Goal: Transaction & Acquisition: Download file/media

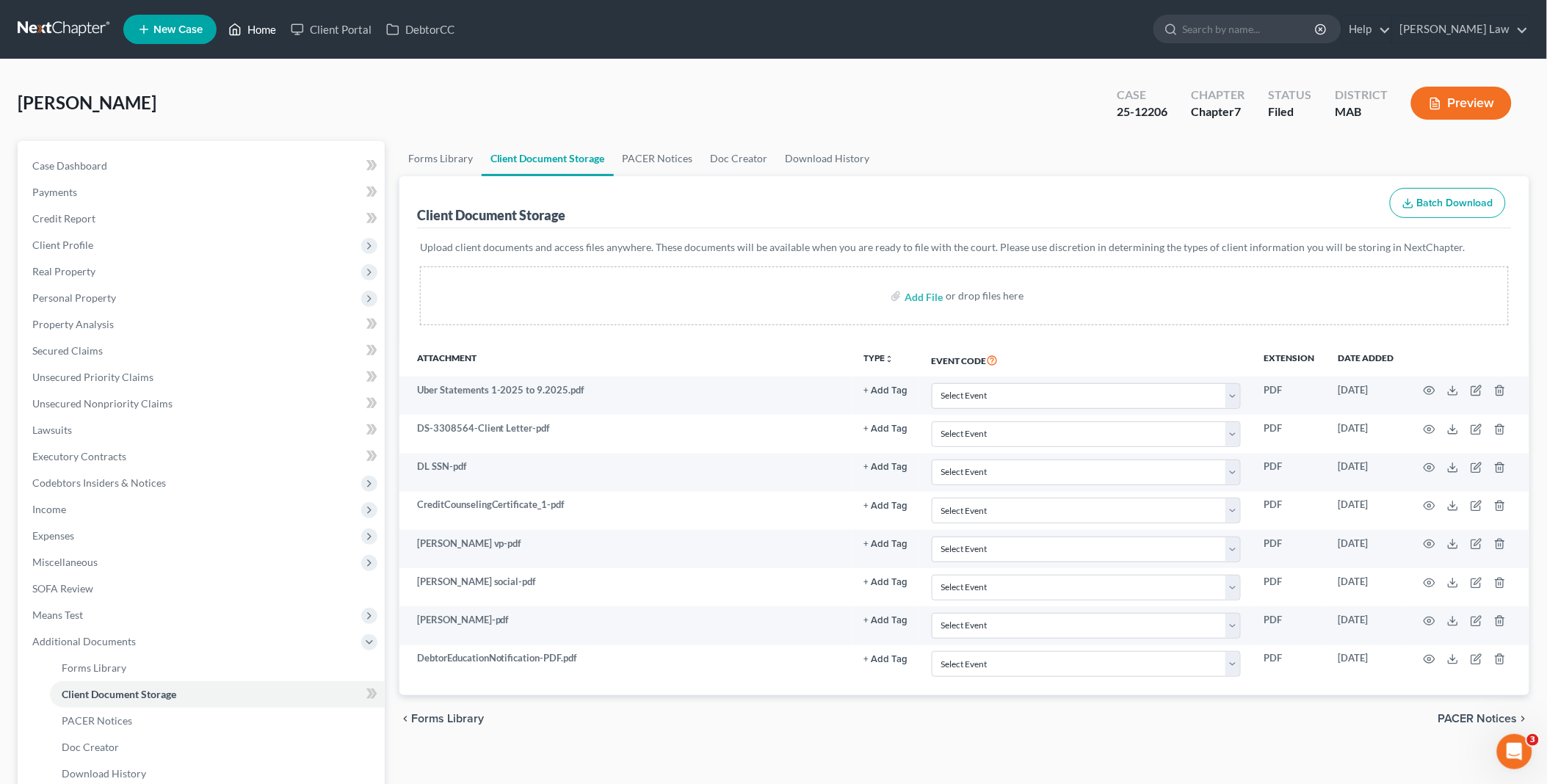
click at [261, 32] on link "Home" at bounding box center [252, 29] width 63 height 26
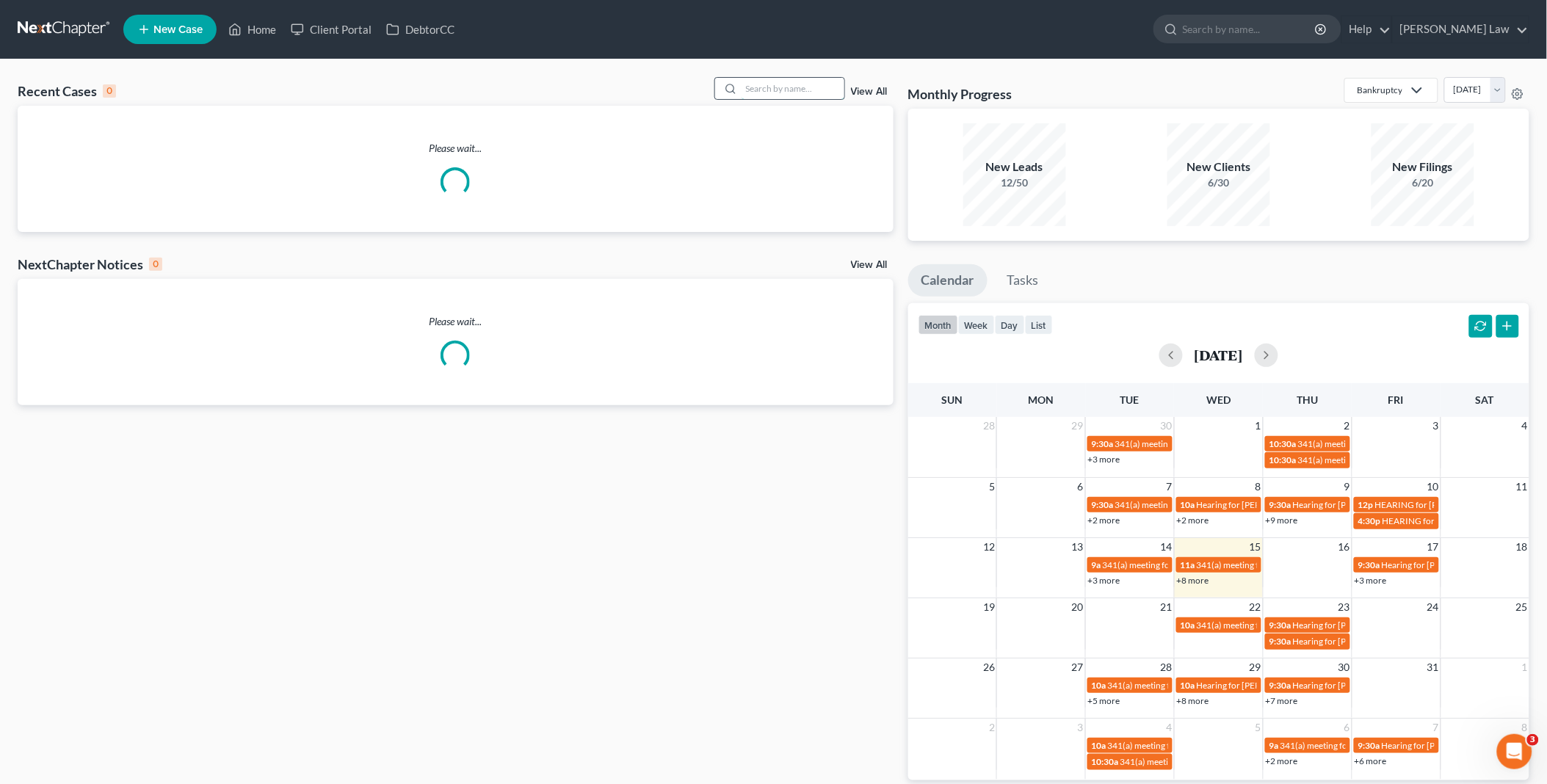
click at [825, 81] on input "search" at bounding box center [793, 89] width 103 height 21
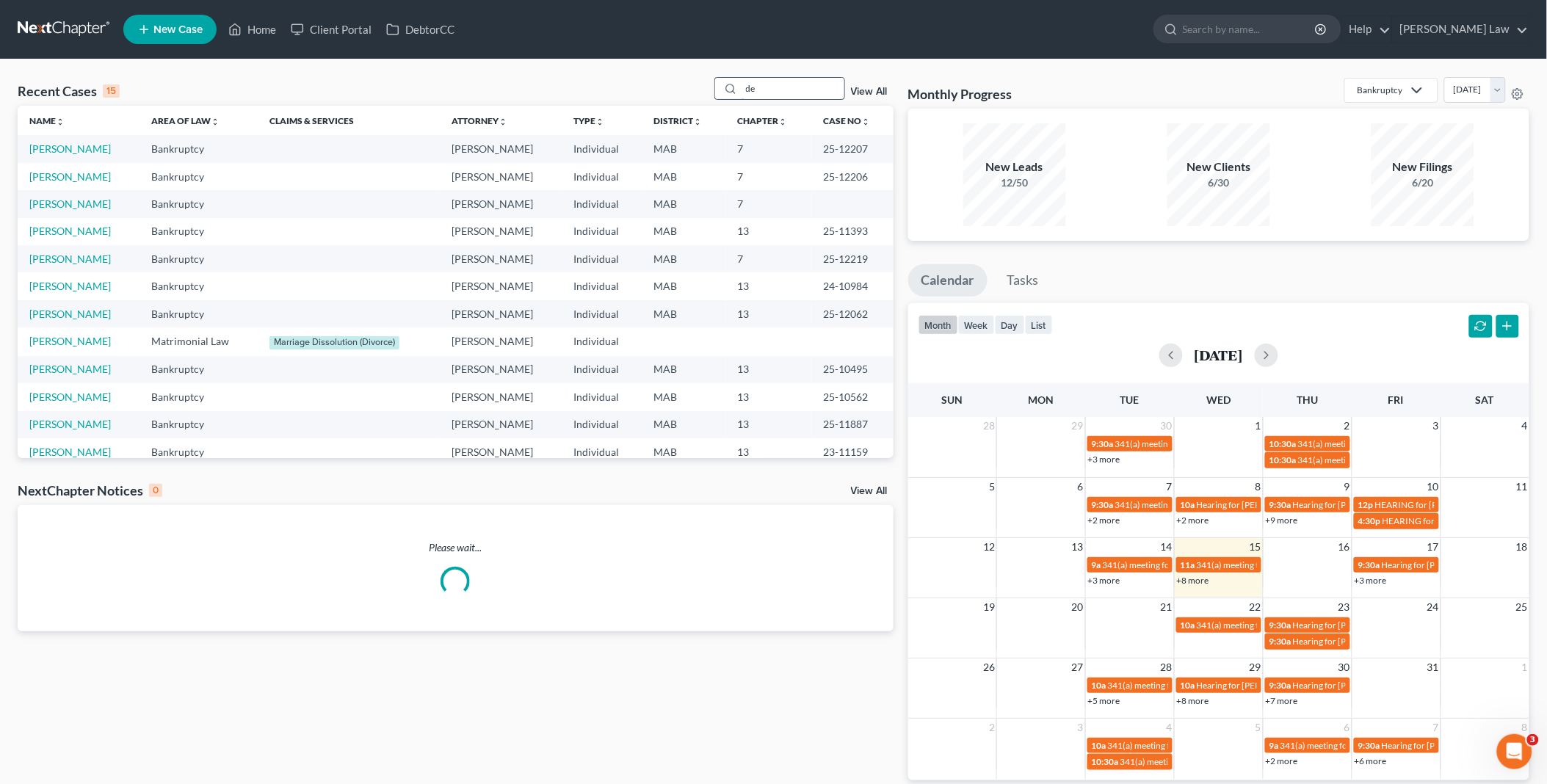
type input "de"
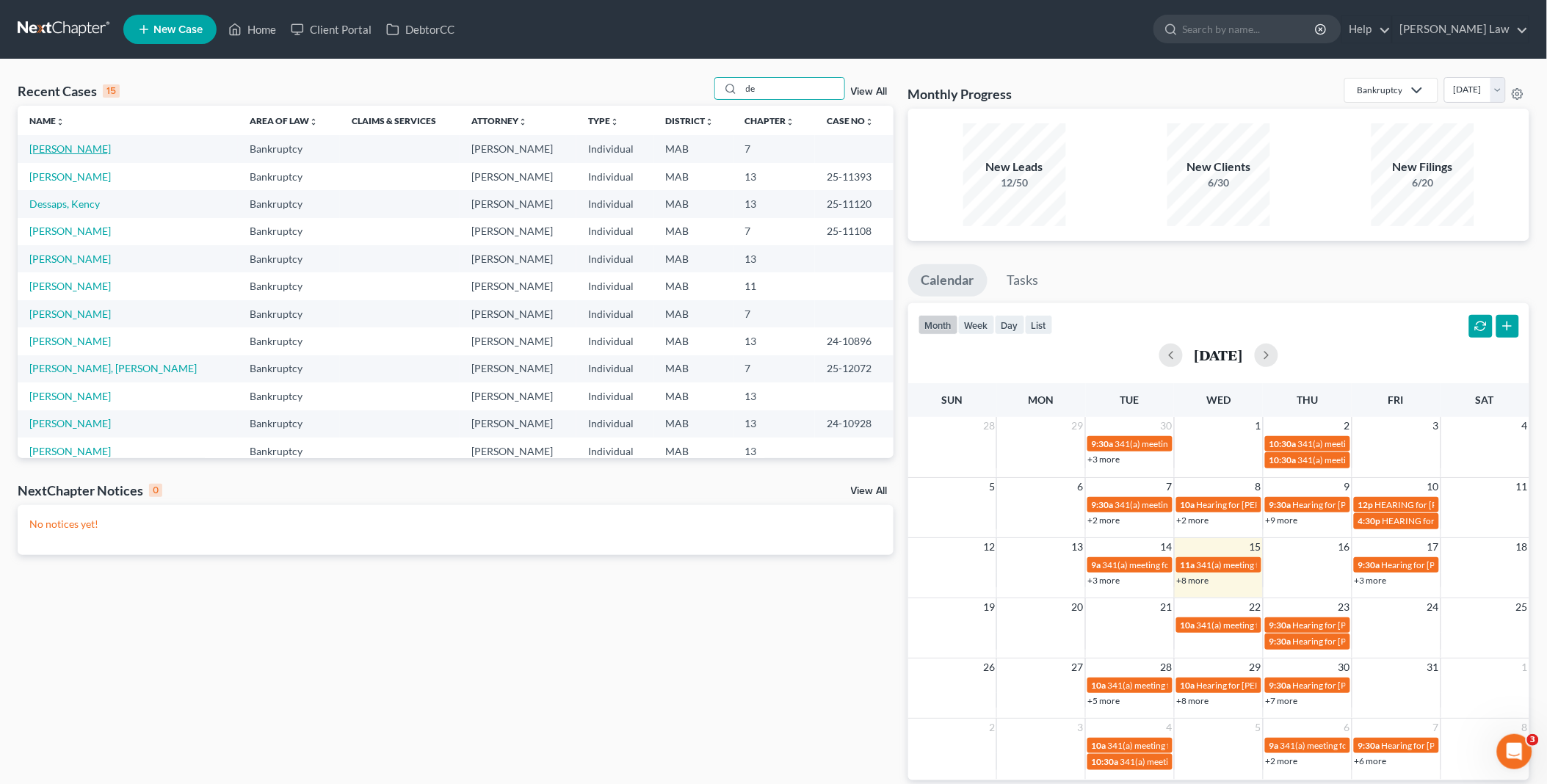
click at [101, 147] on link "[PERSON_NAME]" at bounding box center [70, 148] width 81 height 12
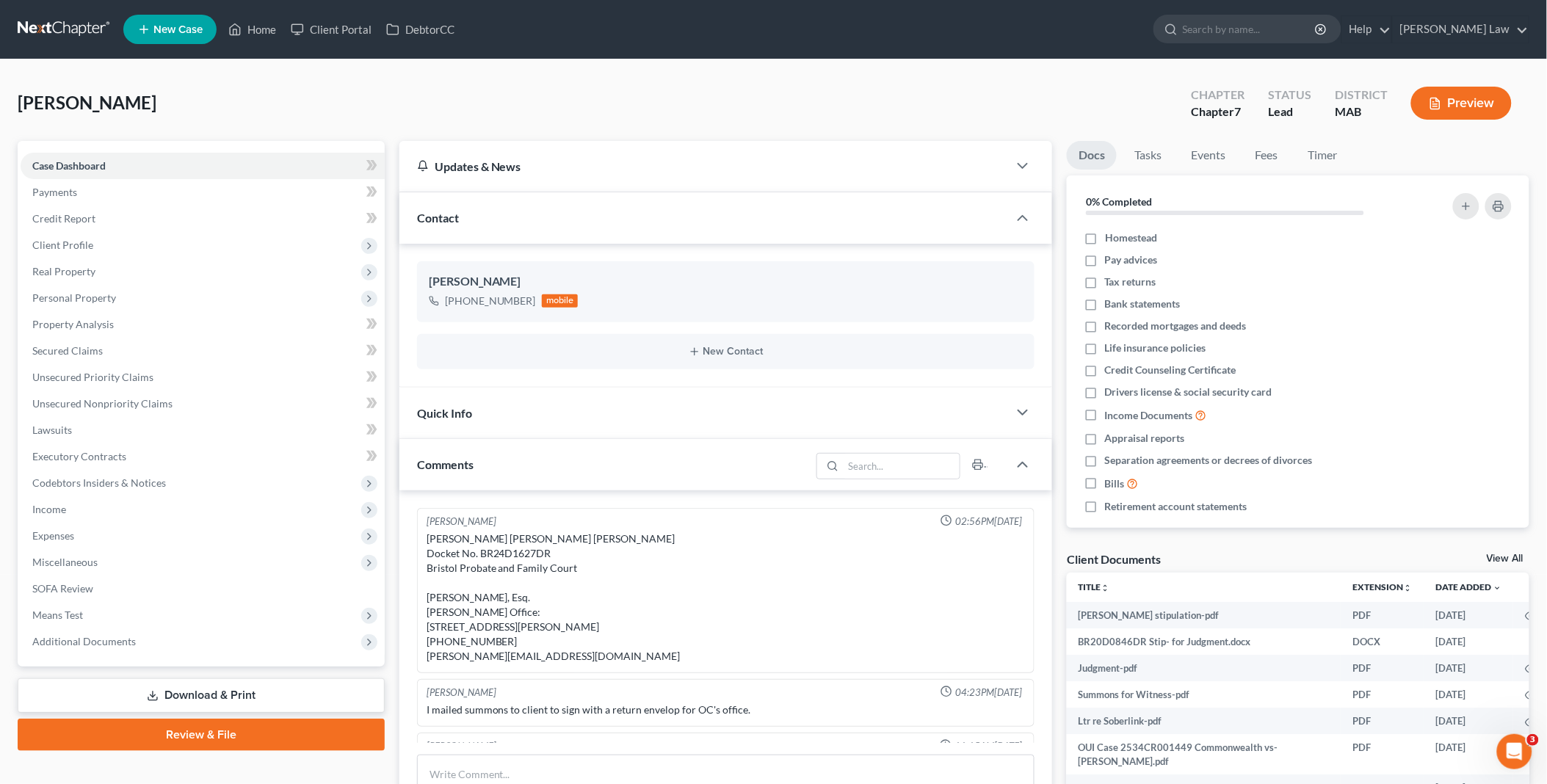
scroll to position [656, 0]
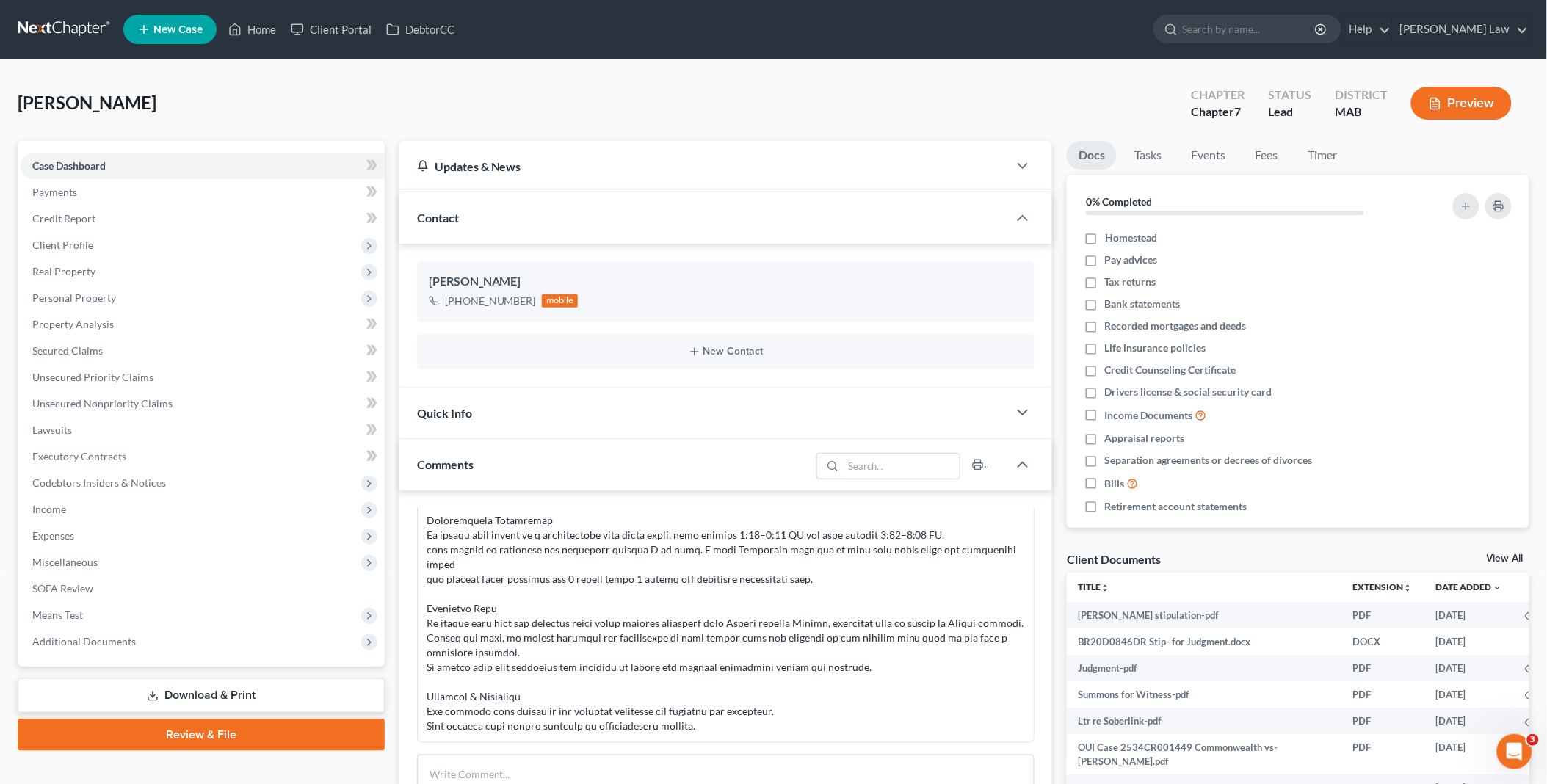
click at [1510, 552] on div "Client Documents View All" at bounding box center [1298, 562] width 462 height 21
drag, startPoint x: 1510, startPoint y: 555, endPoint x: 1330, endPoint y: 452, distance: 207.4
click at [1510, 555] on link "View All" at bounding box center [1505, 558] width 37 height 11
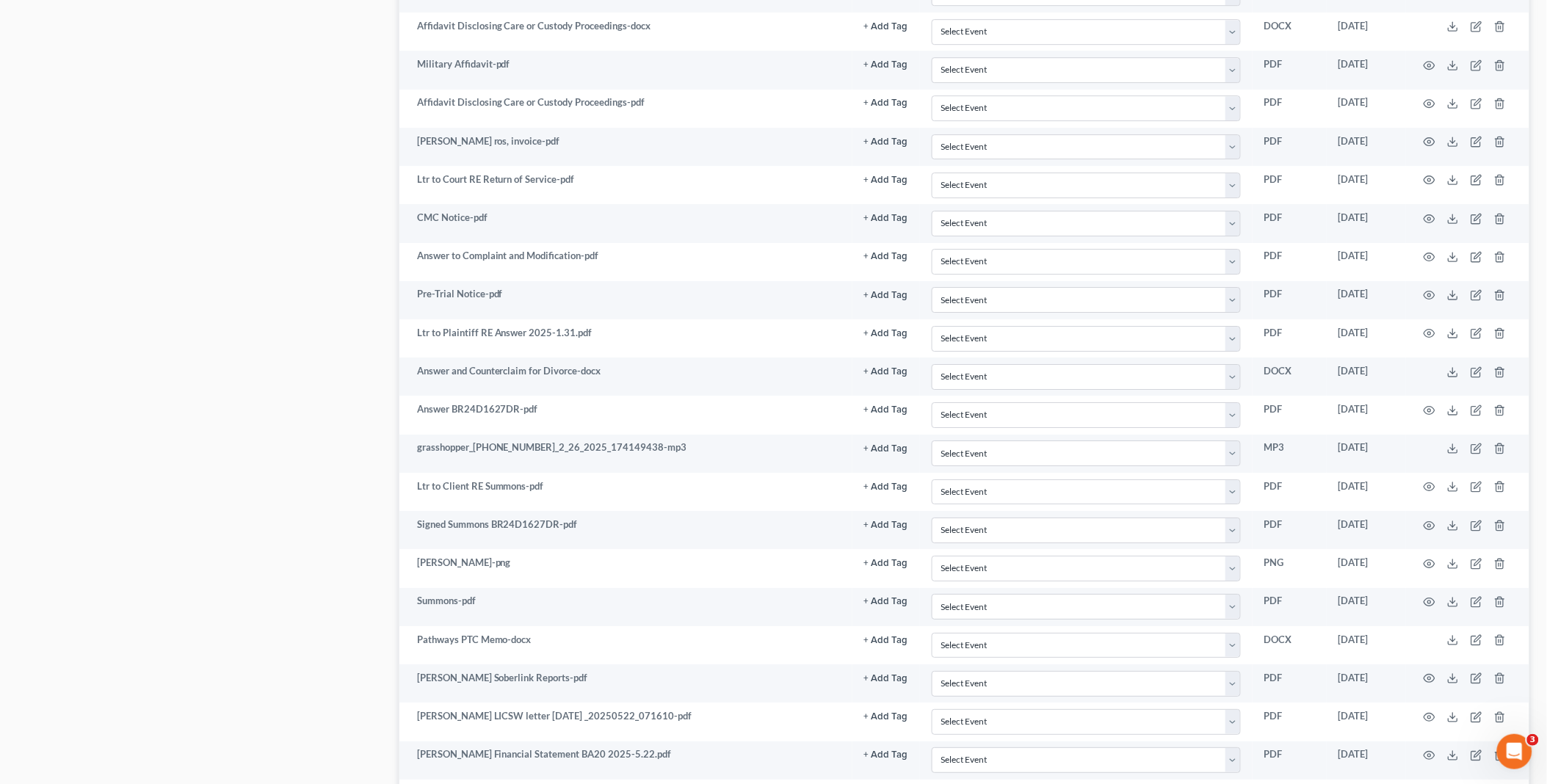
scroll to position [2363, 0]
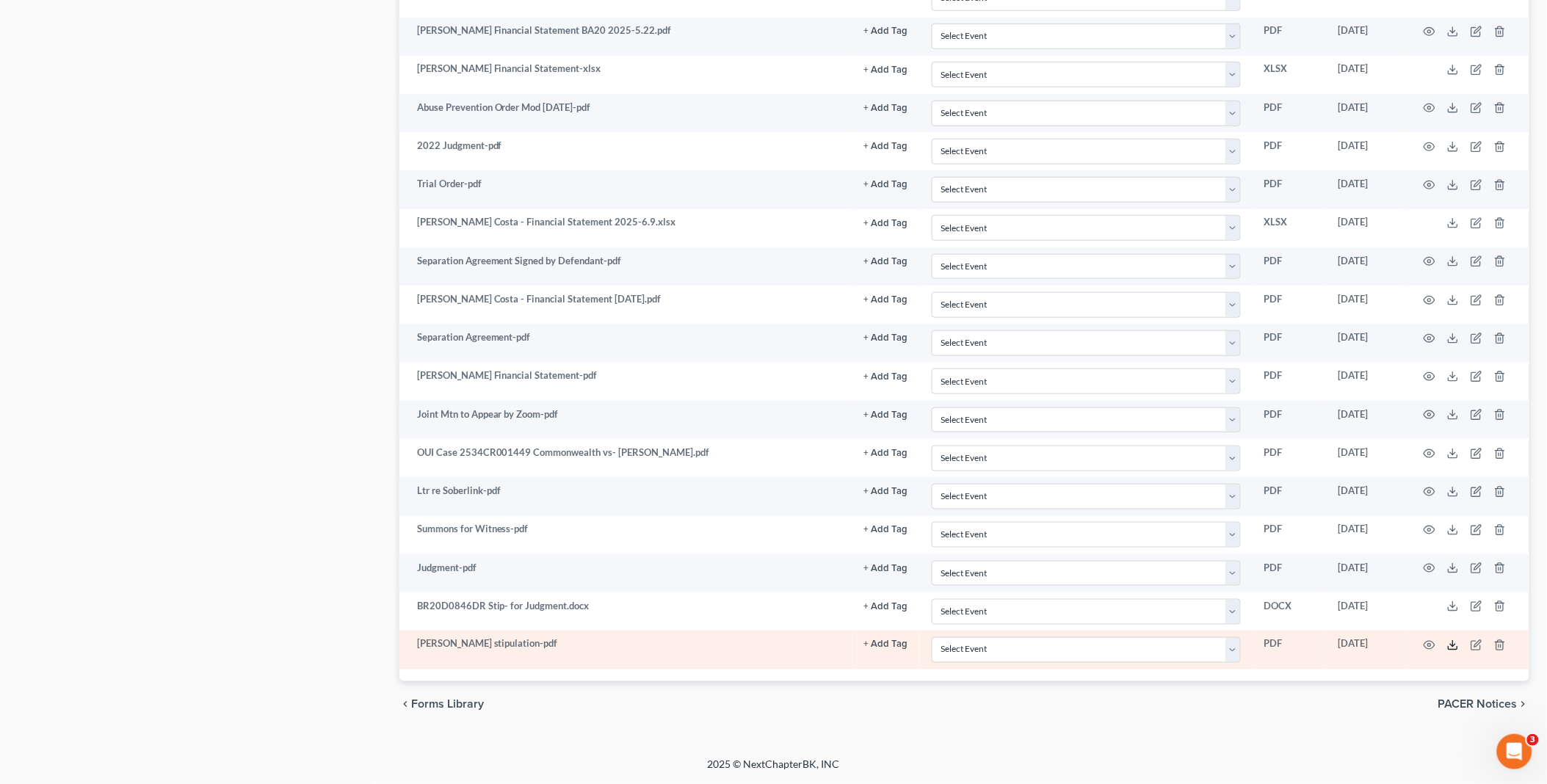
click at [1455, 642] on icon at bounding box center [1453, 645] width 11 height 11
click at [1453, 646] on icon at bounding box center [1453, 645] width 11 height 11
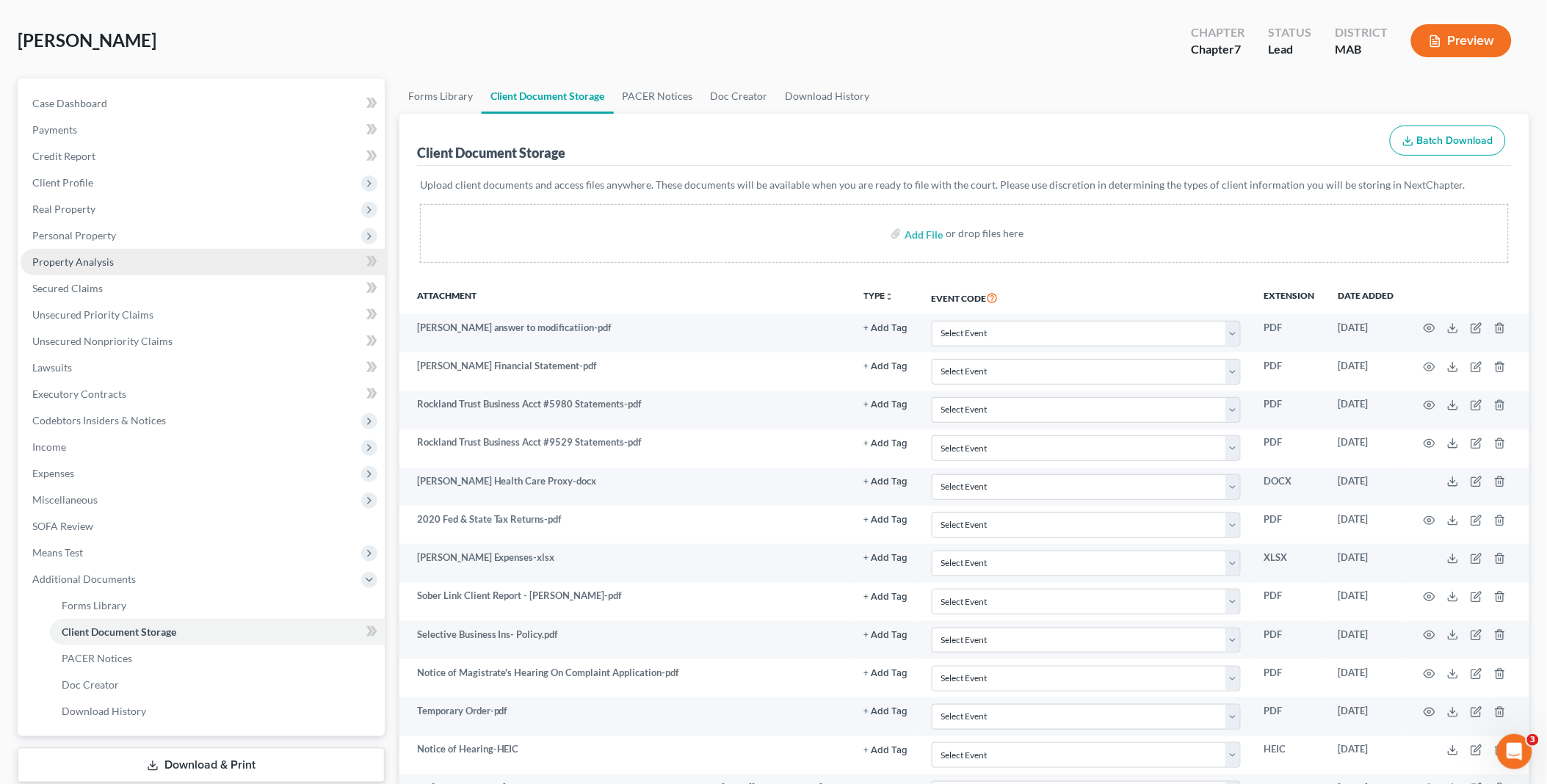
scroll to position [0, 0]
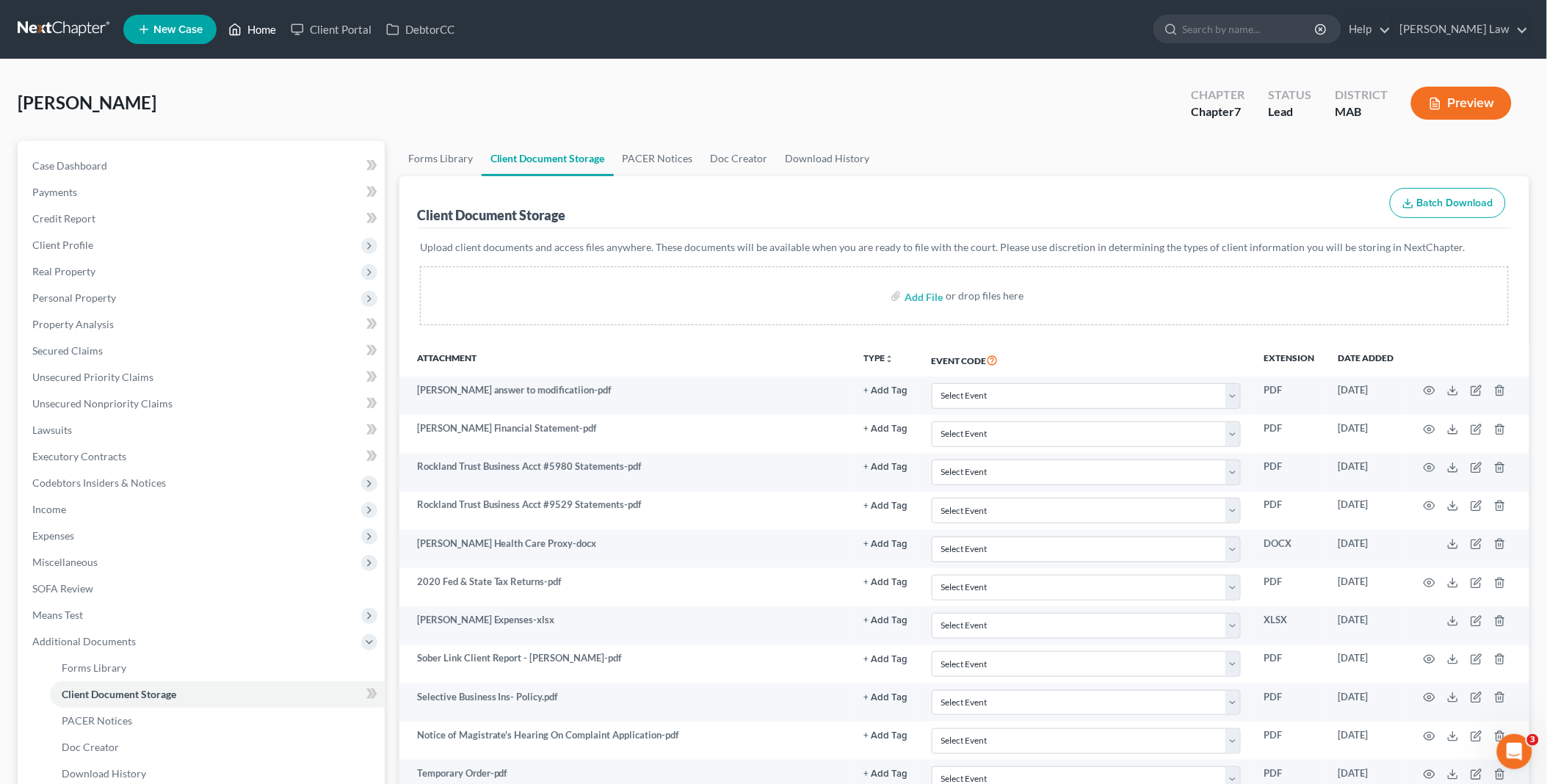
click at [251, 24] on link "Home" at bounding box center [252, 29] width 63 height 26
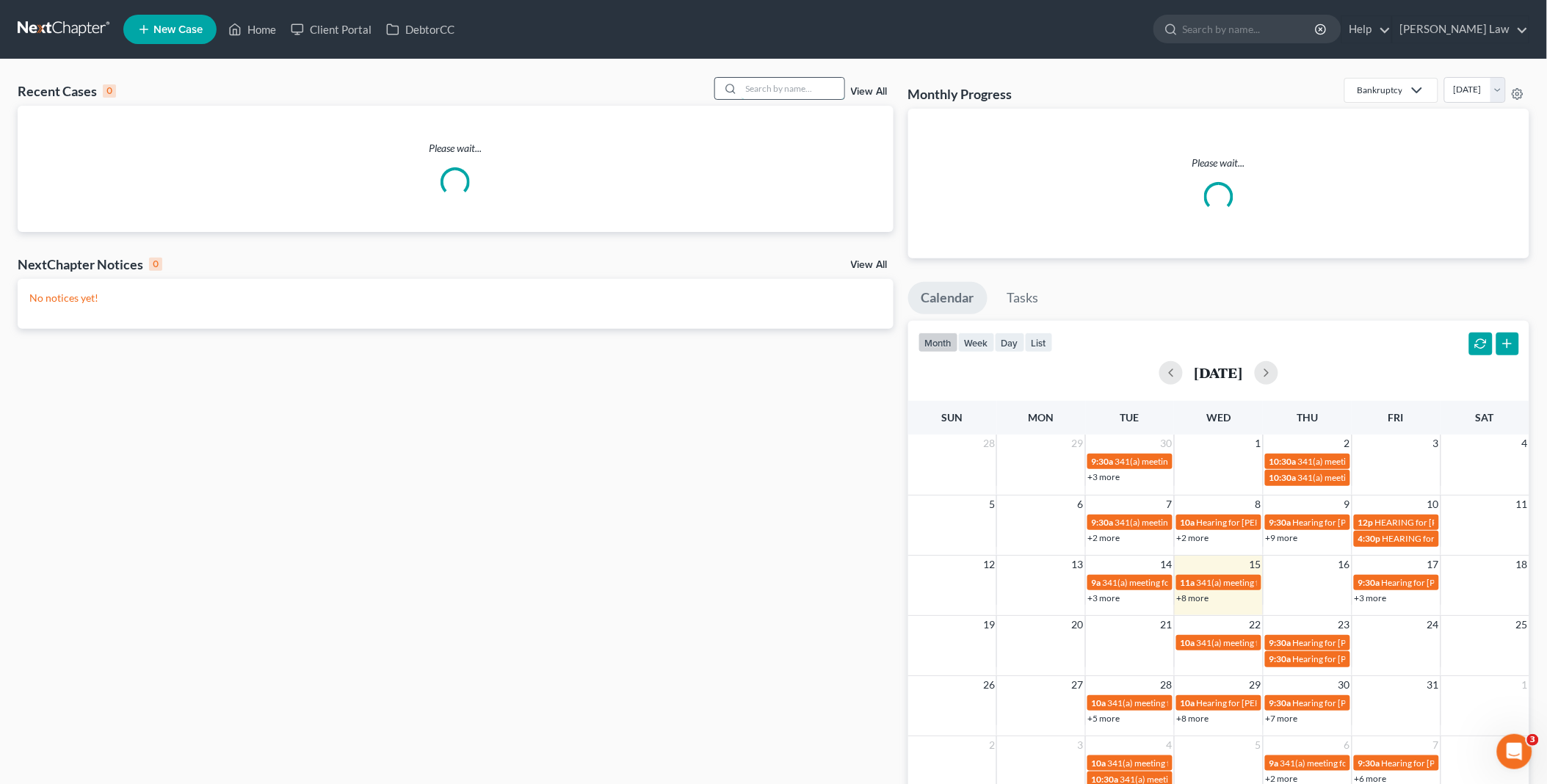
click at [803, 85] on input "search" at bounding box center [793, 89] width 103 height 21
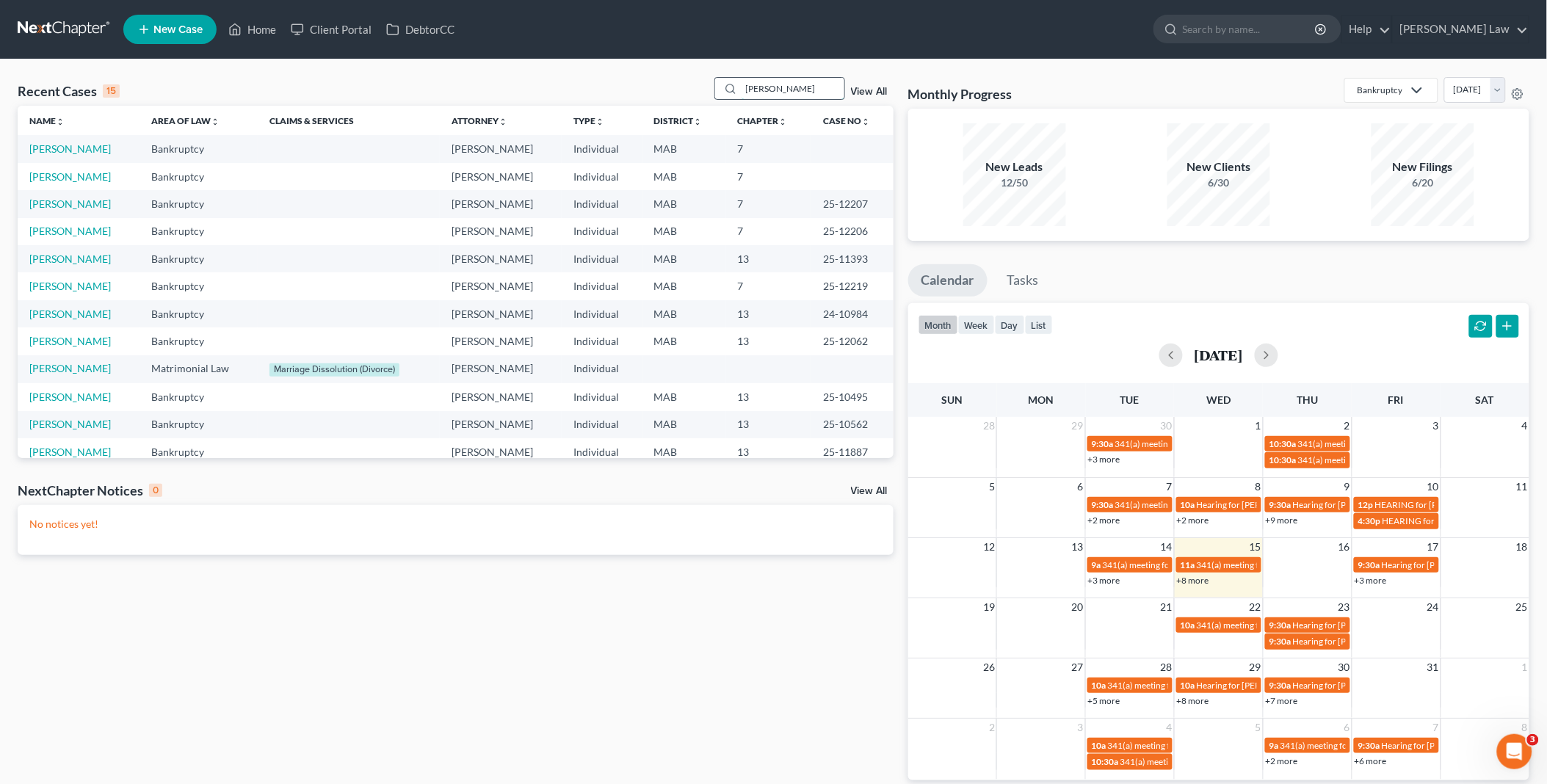
type input "[PERSON_NAME]"
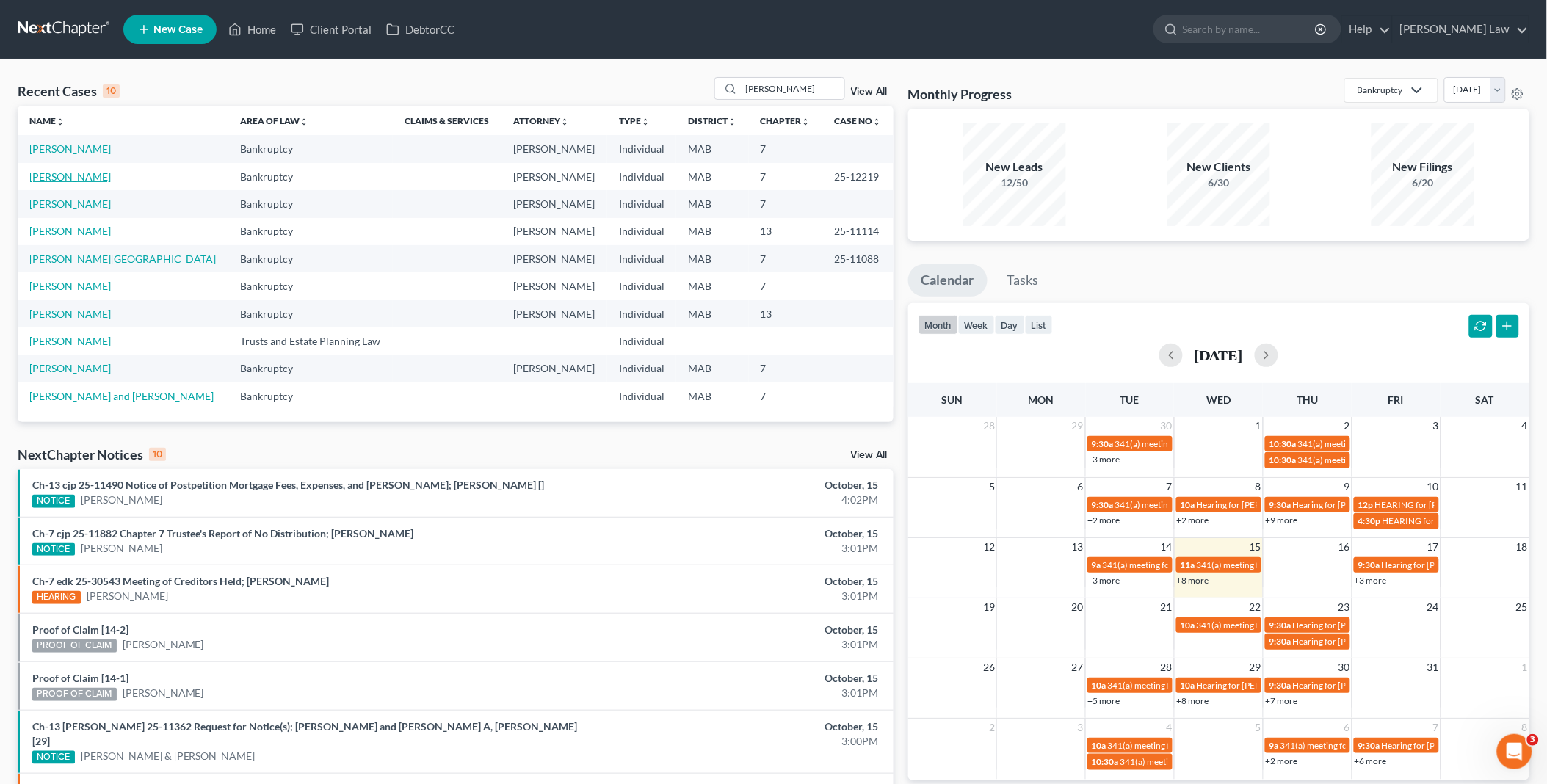
click at [75, 176] on link "[PERSON_NAME]" at bounding box center [70, 176] width 81 height 12
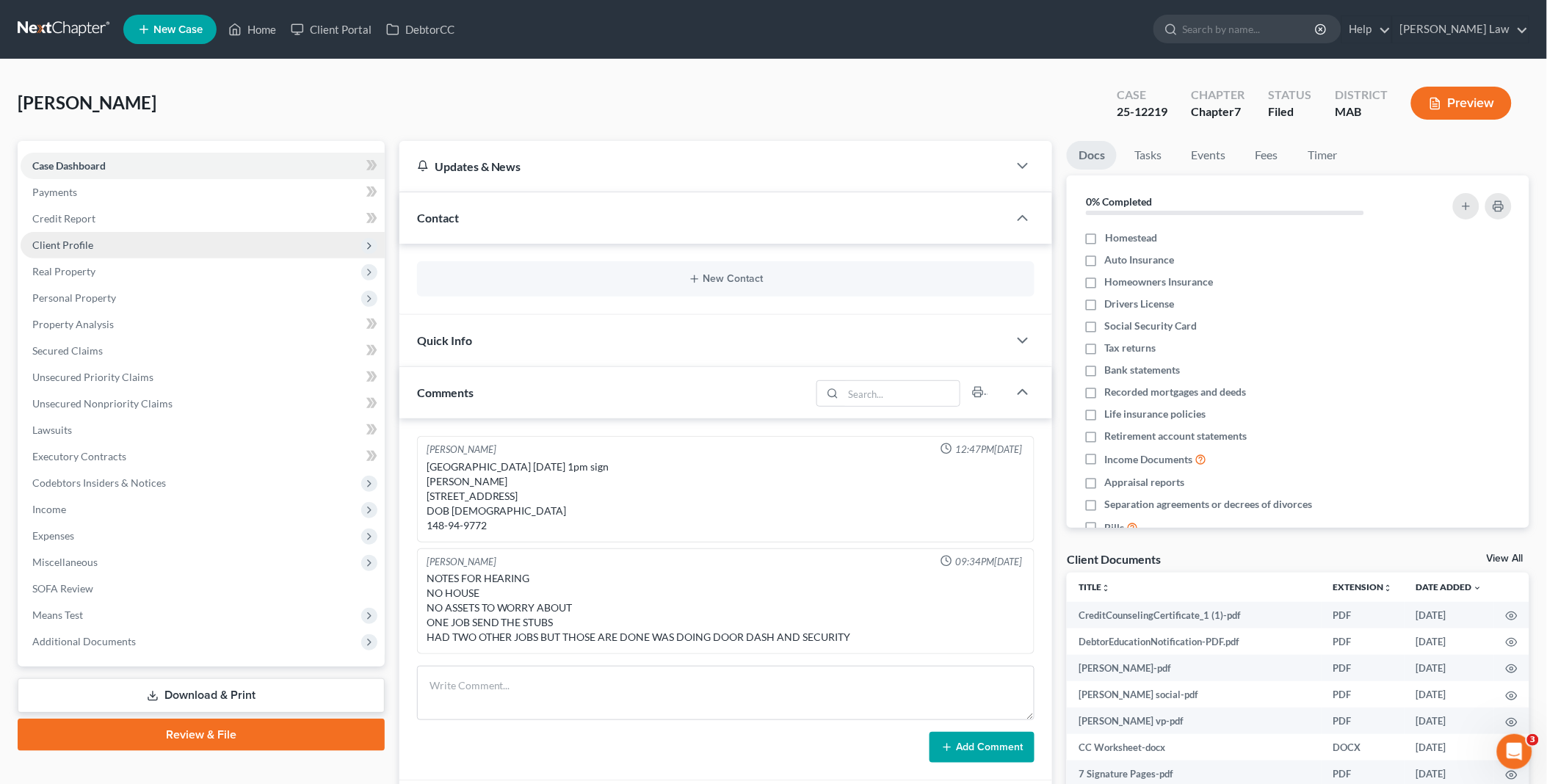
click at [69, 239] on span "Client Profile" at bounding box center [63, 244] width 61 height 12
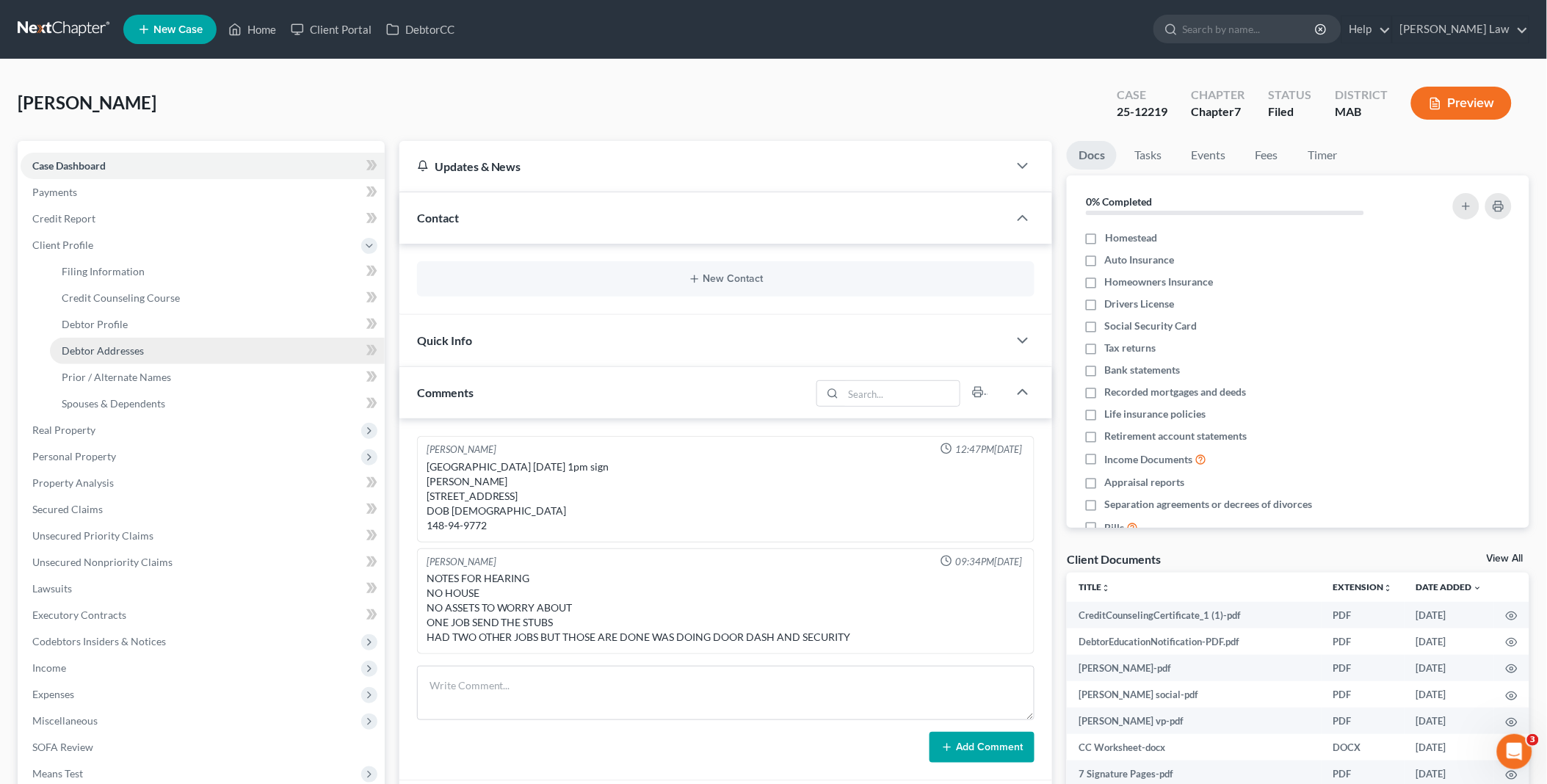
click at [99, 342] on link "Debtor Addresses" at bounding box center [217, 351] width 335 height 26
